Goal: Navigation & Orientation: Find specific page/section

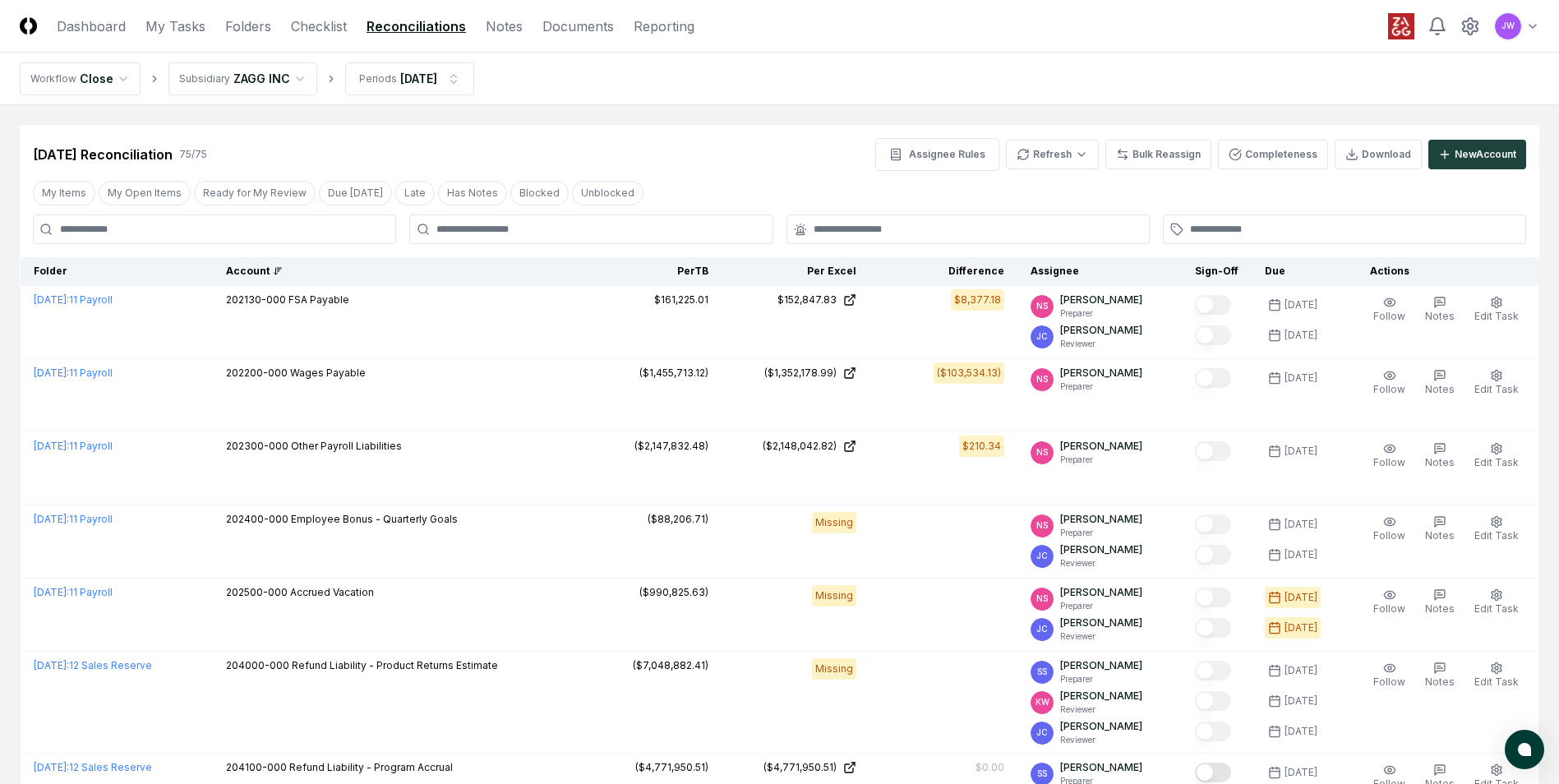
scroll to position [1622, 0]
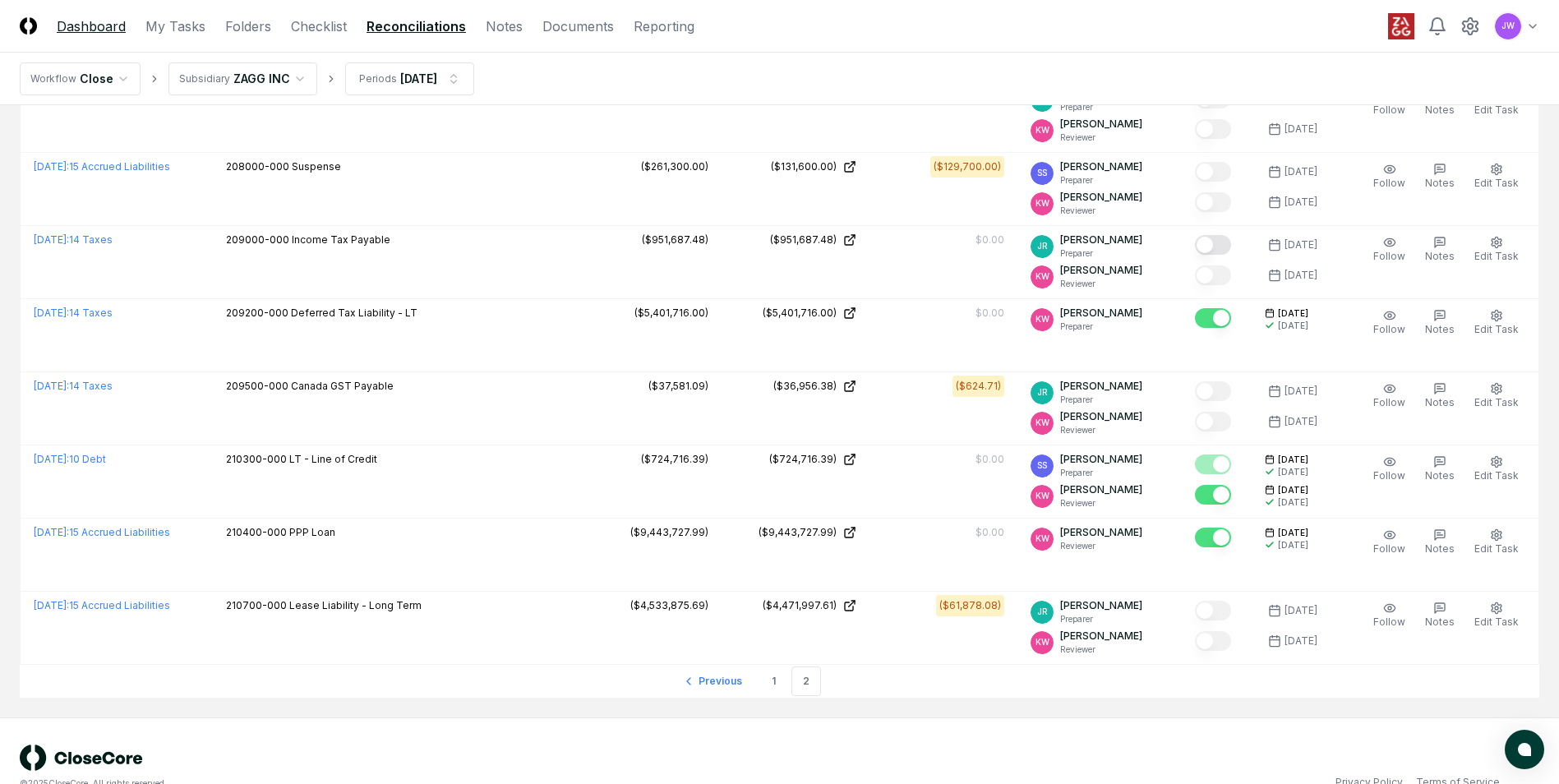
click at [99, 33] on link "Dashboard" at bounding box center [91, 26] width 69 height 20
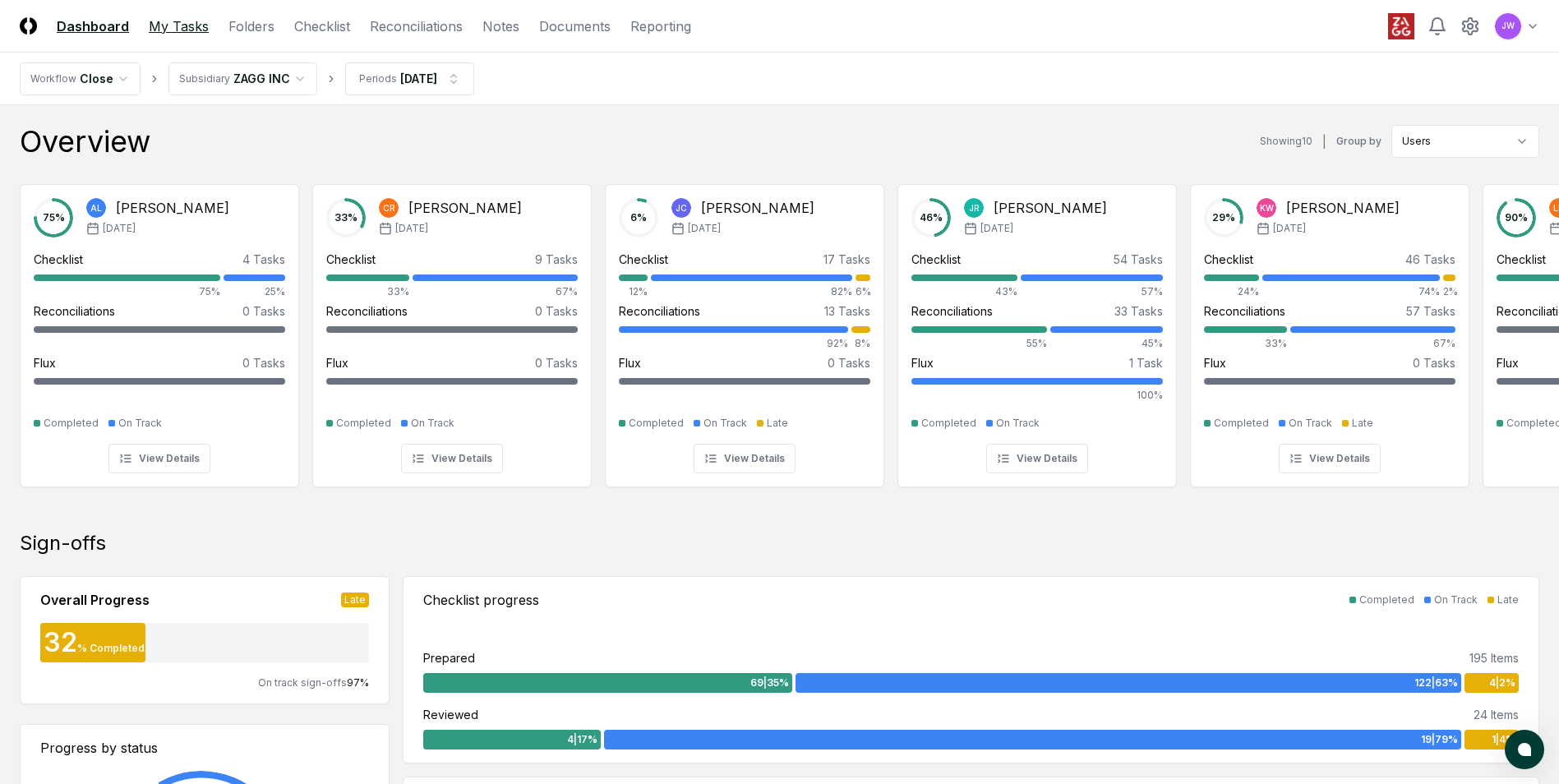
click at [179, 28] on link "My Tasks" at bounding box center [178, 26] width 60 height 20
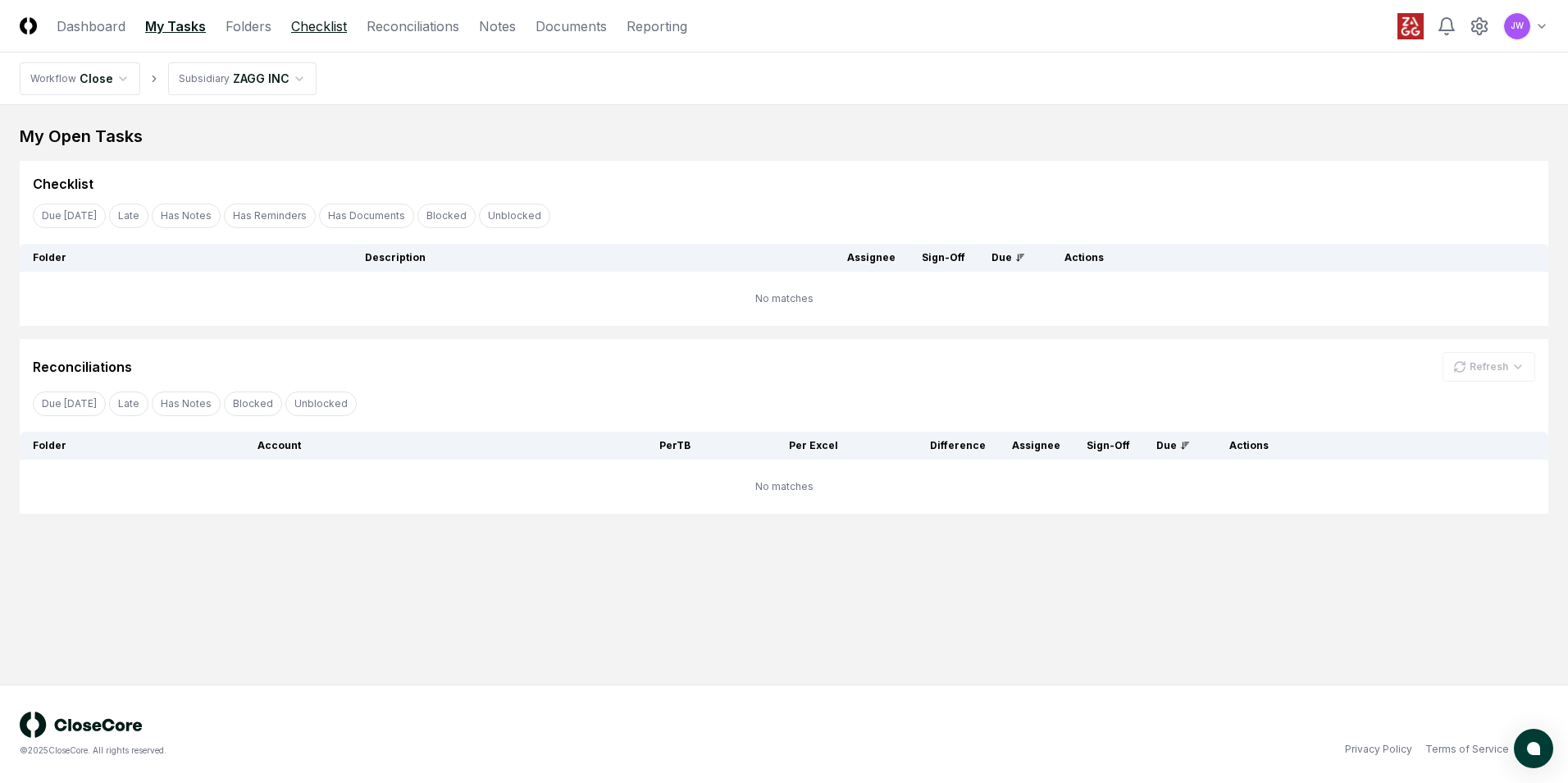
click at [333, 21] on link "Checklist" at bounding box center [319, 26] width 56 height 20
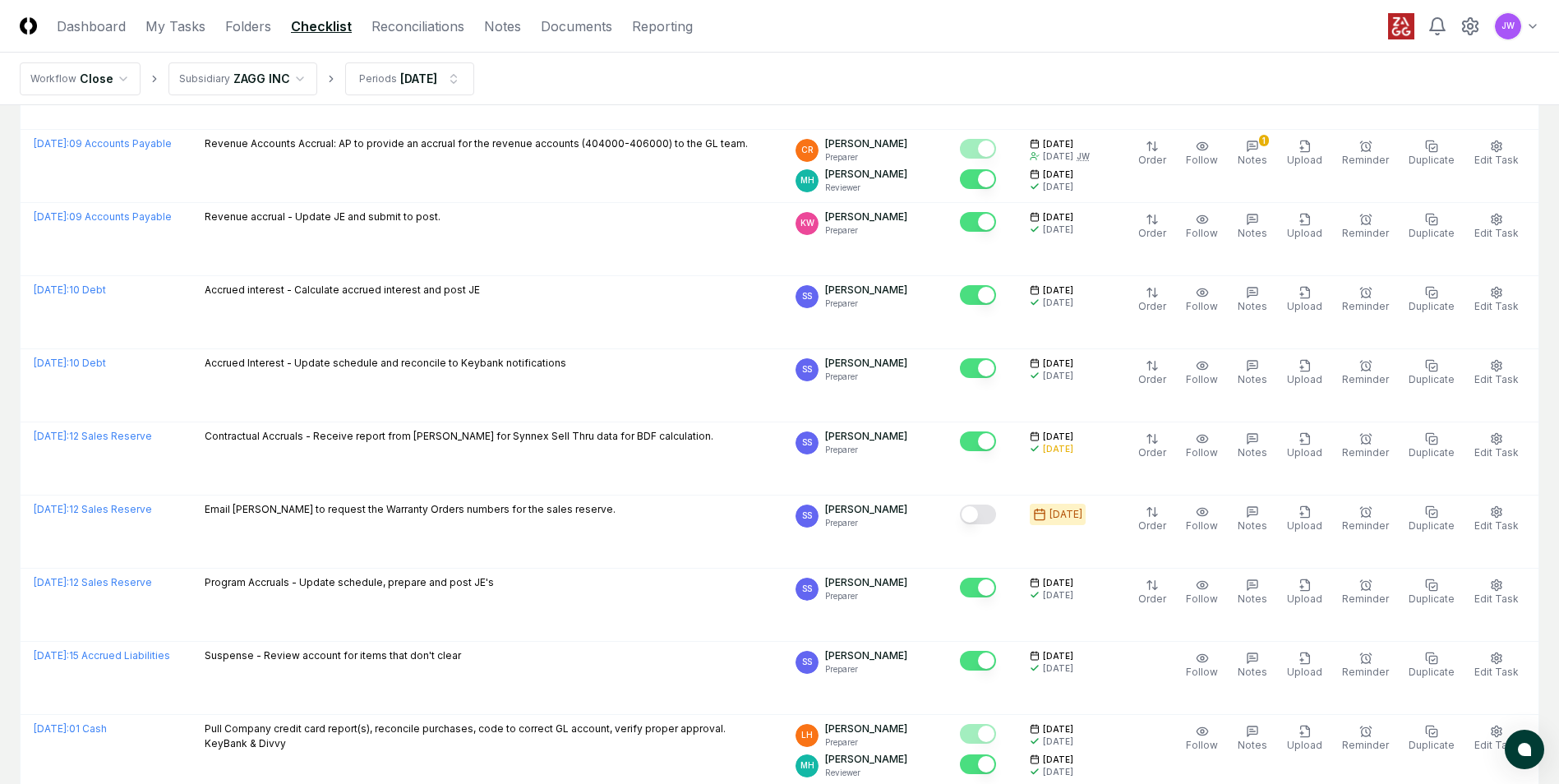
scroll to position [3335, 0]
